Goal: Find specific page/section: Find specific page/section

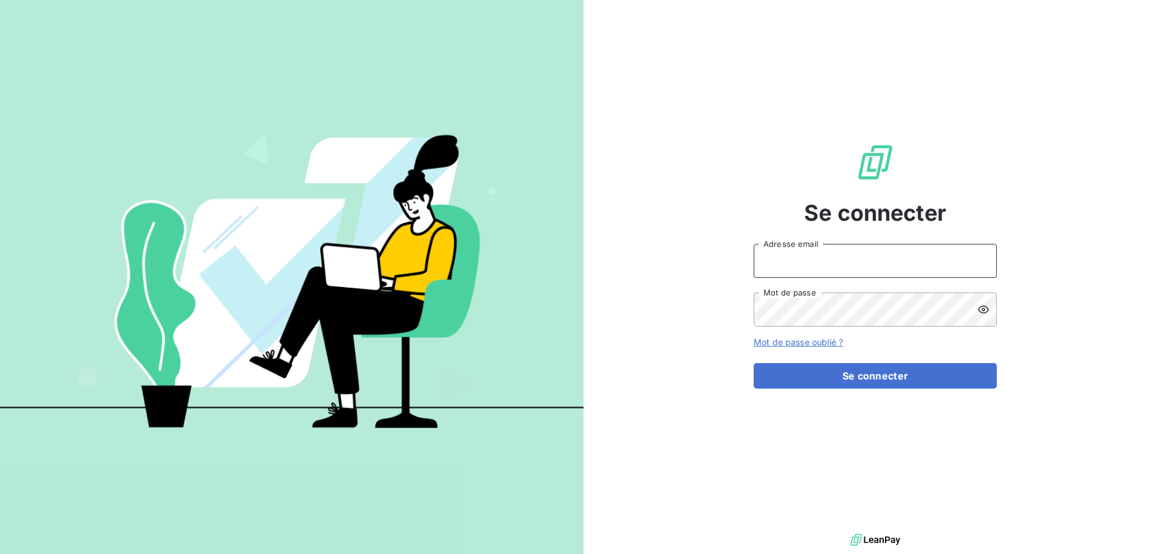
click at [838, 265] on input "Adresse email" at bounding box center [875, 261] width 243 height 34
click at [984, 261] on icon at bounding box center [980, 260] width 9 height 9
type input "[PERSON_NAME][EMAIL_ADDRESS][PERSON_NAME][DOMAIN_NAME]"
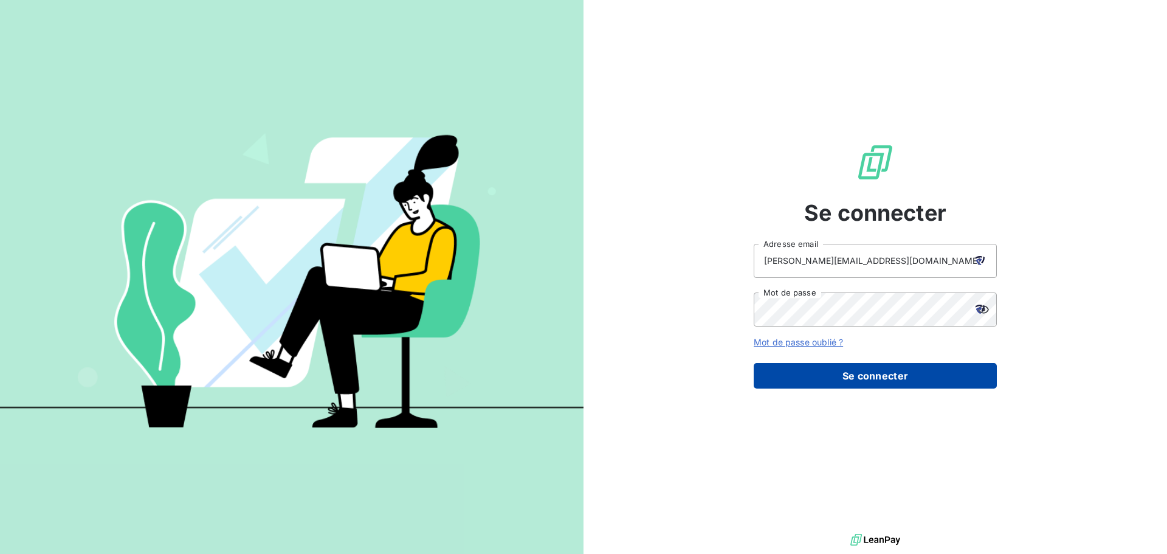
click at [891, 380] on button "Se connecter" at bounding box center [875, 376] width 243 height 26
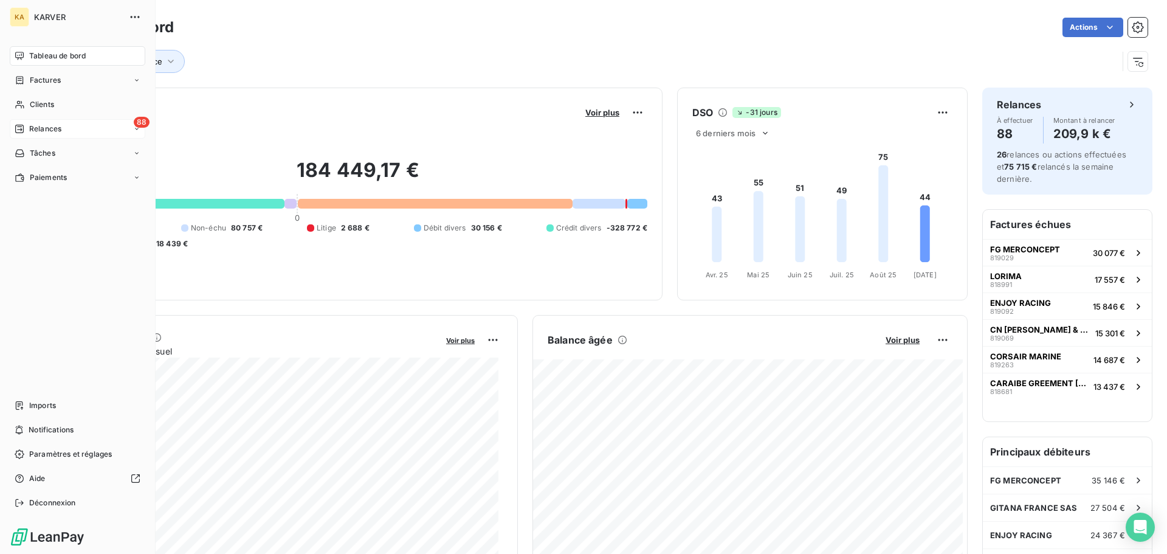
click at [33, 133] on span "Relances" at bounding box center [45, 128] width 32 height 11
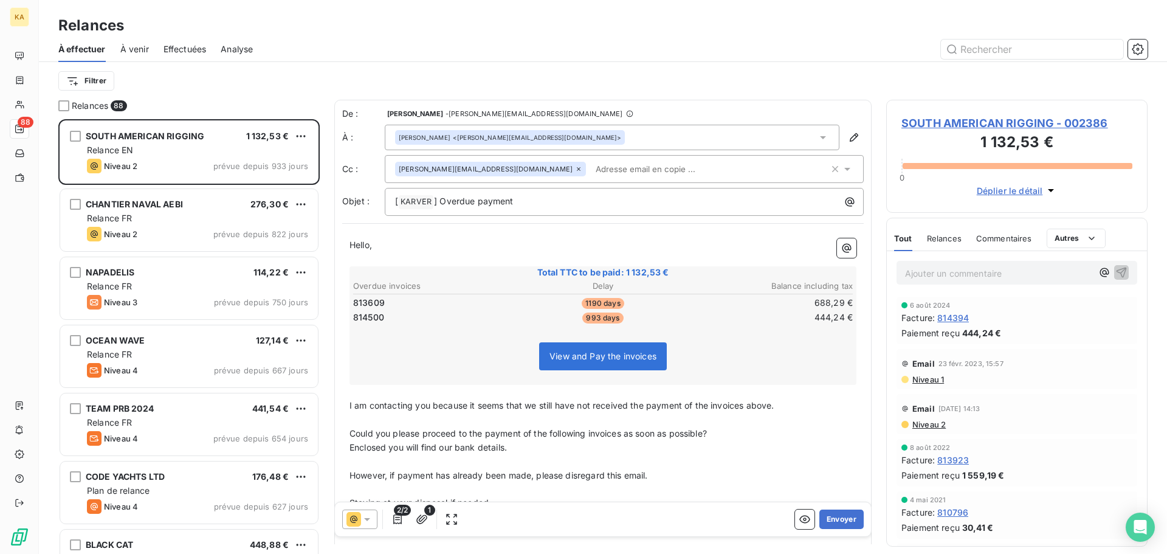
scroll to position [426, 252]
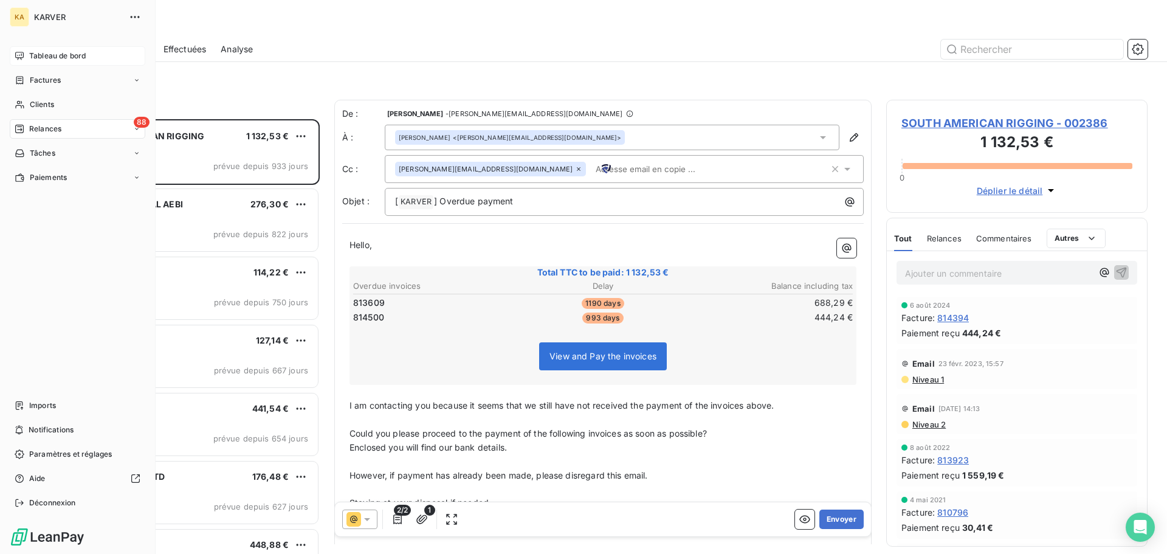
click at [47, 53] on span "Tableau de bord" at bounding box center [57, 55] width 57 height 11
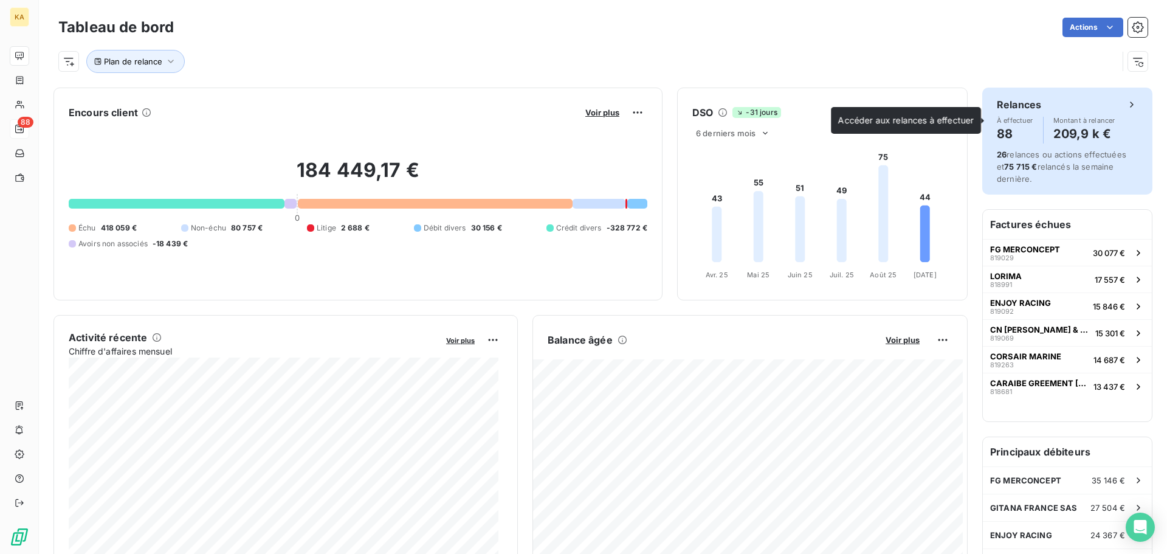
click at [1126, 103] on icon at bounding box center [1132, 105] width 12 height 12
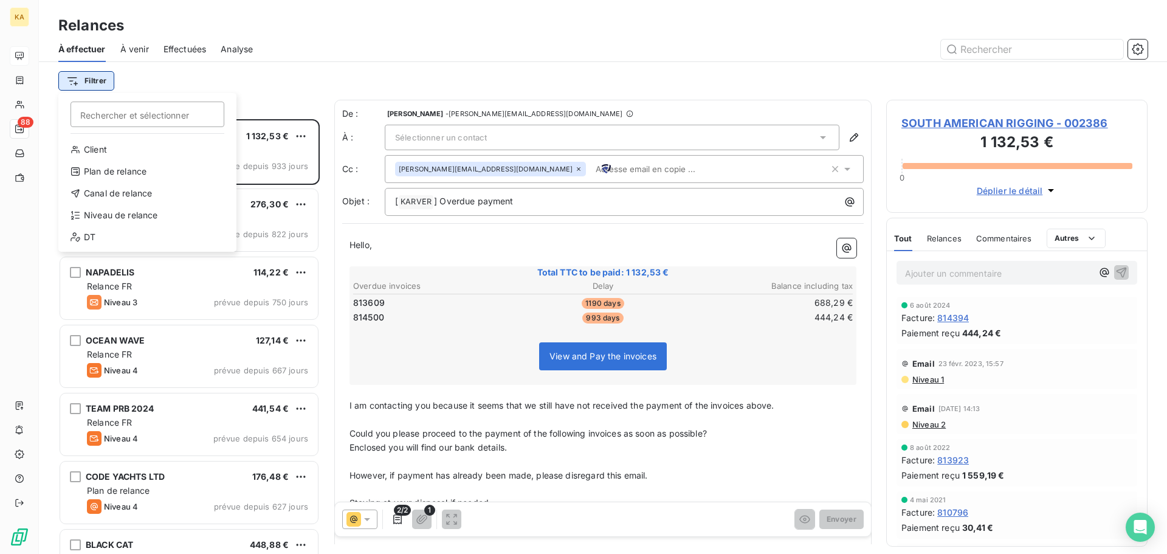
click at [91, 81] on html "KA 88 Relances À effectuer À venir Effectuées Analyse Filtrer Rechercher et sél…" at bounding box center [583, 277] width 1167 height 554
click at [168, 78] on html "KA 88 Relances À effectuer À venir Effectuées Analyse Filtrer Rechercher et sél…" at bounding box center [583, 277] width 1167 height 554
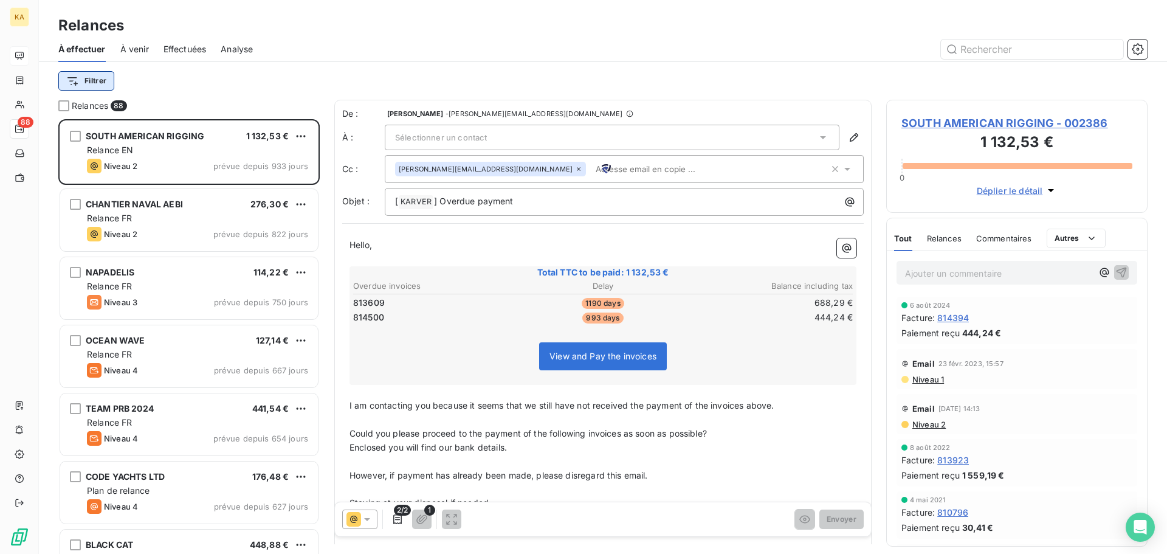
click at [98, 85] on html "KA 88 Relances À effectuer À venir Effectuées Analyse Filtrer Relances 88 SOUTH…" at bounding box center [583, 277] width 1167 height 554
click at [315, 21] on html "KA 88 Relances À effectuer À venir Effectuées Analyse Filtrer Relances 88 SOUTH…" at bounding box center [583, 277] width 1167 height 554
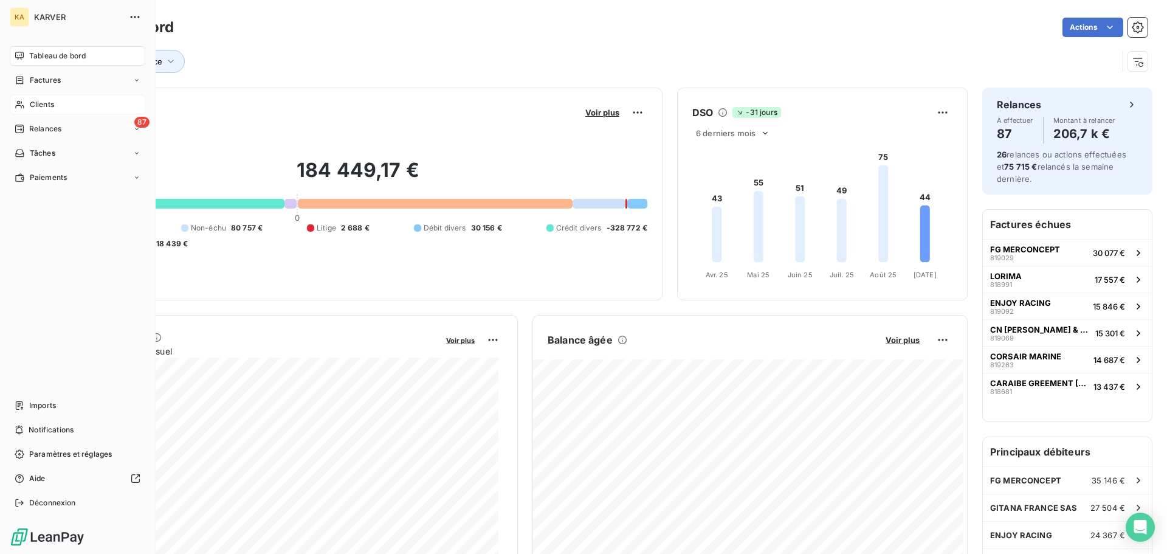
click at [42, 103] on span "Clients" at bounding box center [42, 104] width 24 height 11
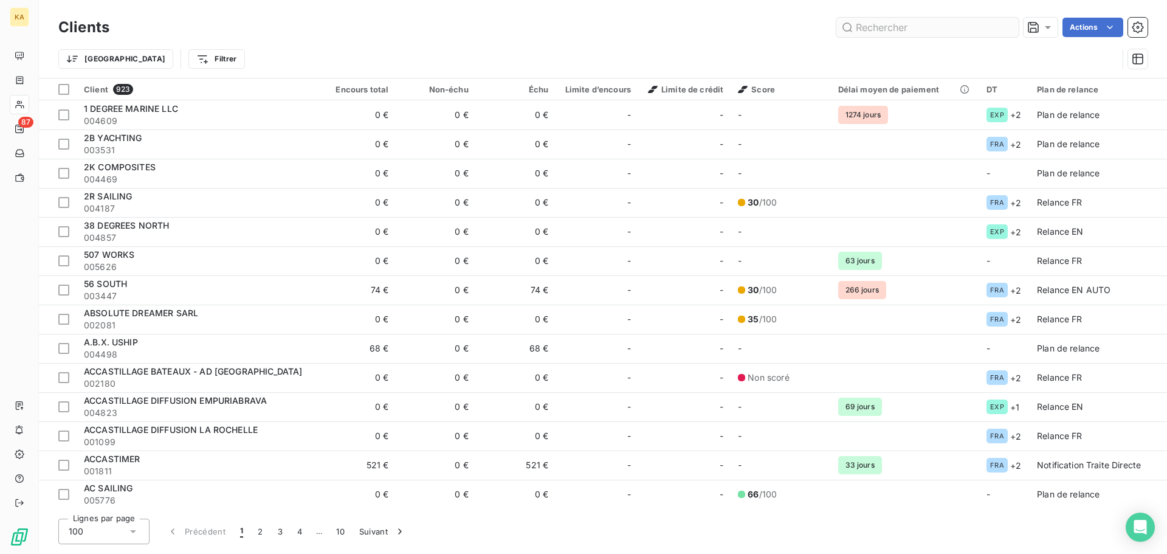
click at [960, 33] on input "text" at bounding box center [928, 27] width 182 height 19
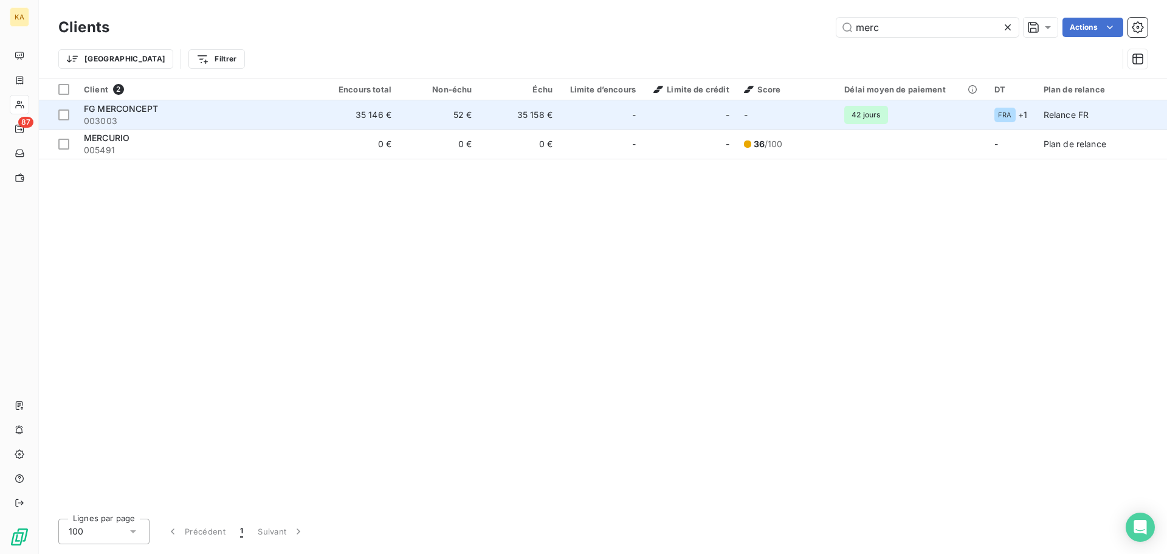
type input "merc"
click at [106, 114] on div "FG MERCONCEPT" at bounding box center [197, 109] width 227 height 12
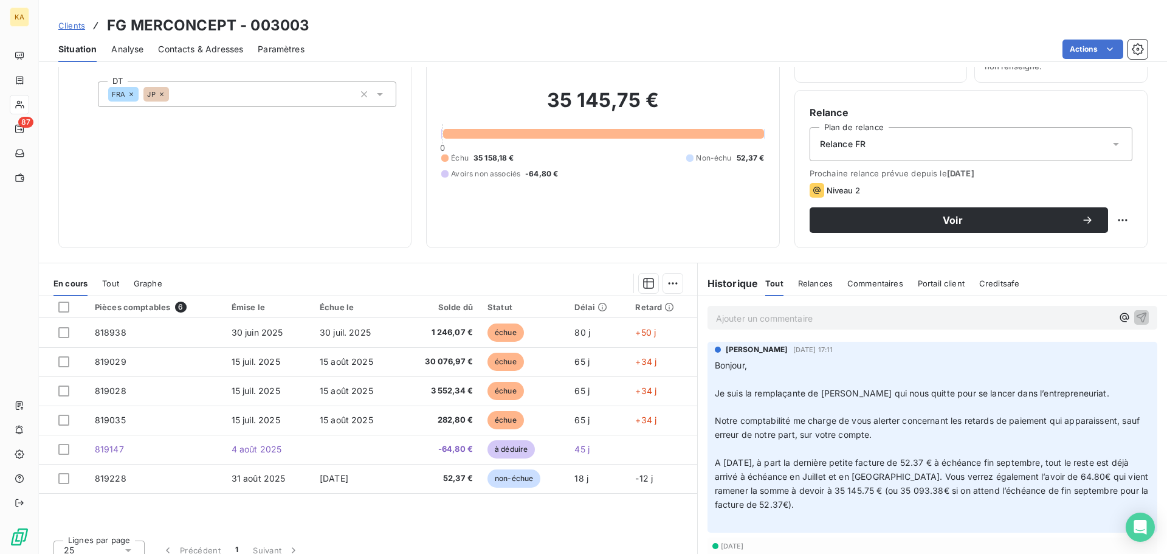
scroll to position [82, 0]
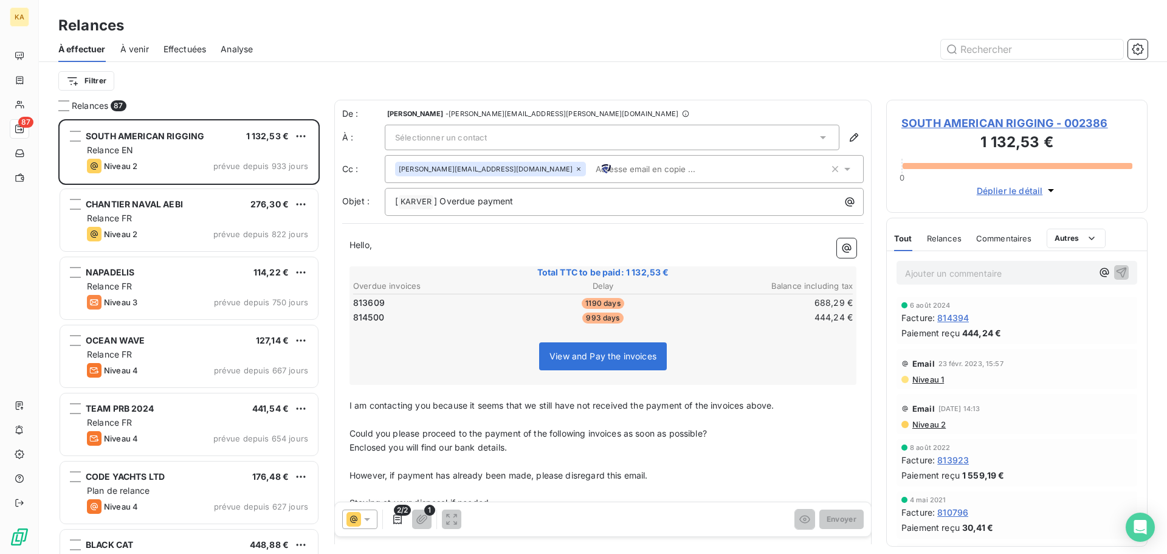
scroll to position [426, 252]
